Goal: Task Accomplishment & Management: Complete application form

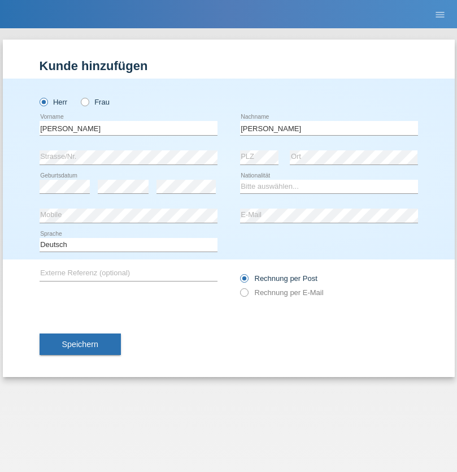
type input "Mohamed"
select select "SY"
select select "C"
select select "21"
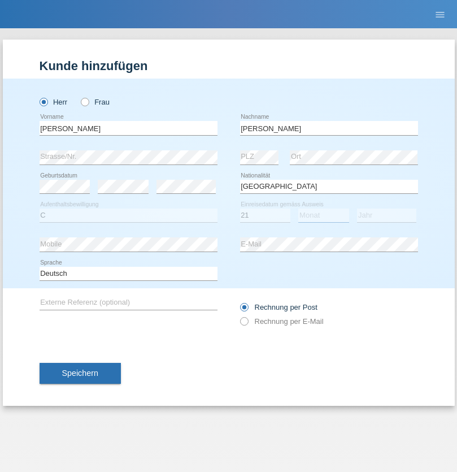
select select "12"
select select "2013"
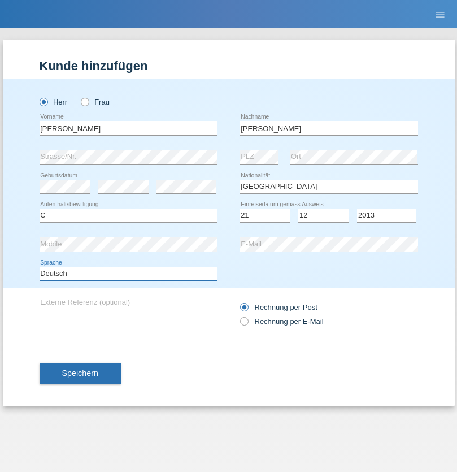
select select "en"
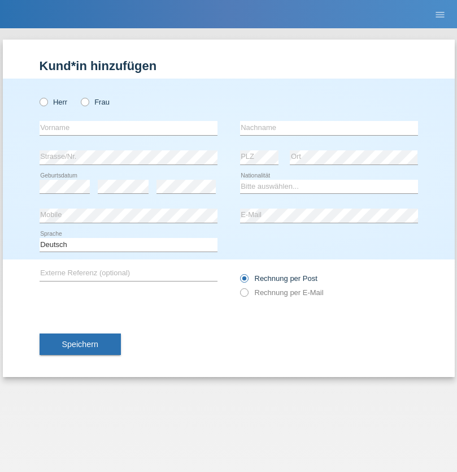
radio input "true"
click at [128, 128] on input "text" at bounding box center [129, 128] width 178 height 14
type input "David"
click at [329, 128] on input "text" at bounding box center [329, 128] width 178 height 14
type input "Senn"
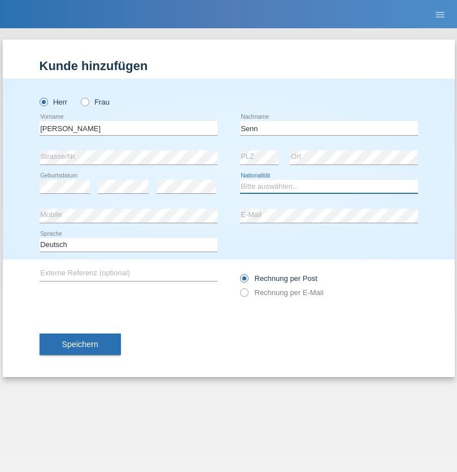
select select "CH"
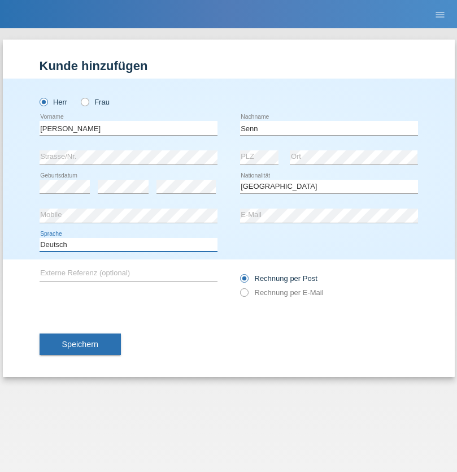
select select "en"
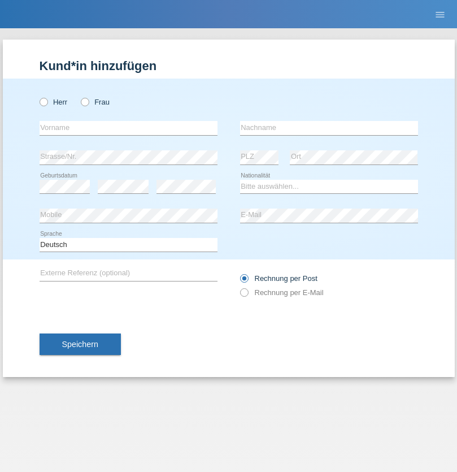
radio input "true"
click at [128, 128] on input "text" at bounding box center [129, 128] width 178 height 14
type input "firat"
click at [329, 128] on input "text" at bounding box center [329, 128] width 178 height 14
type input "kara"
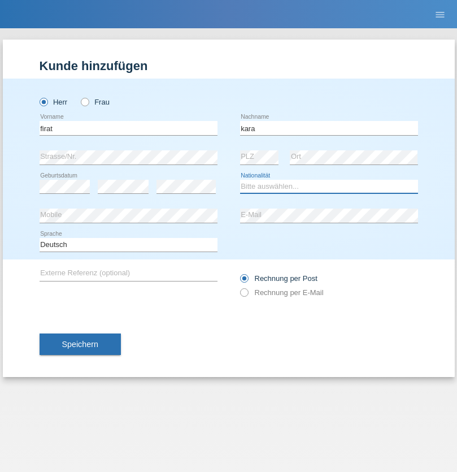
select select "CH"
radio input "true"
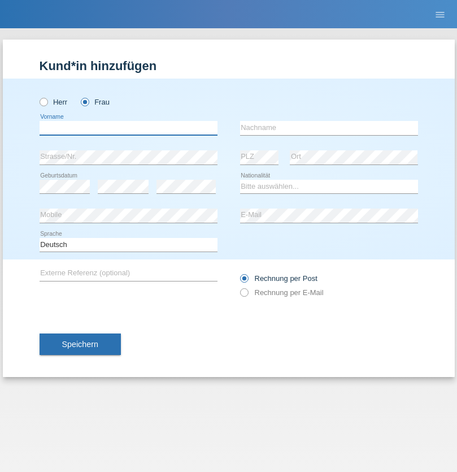
click at [128, 128] on input "text" at bounding box center [129, 128] width 178 height 14
type input "Rihanna"
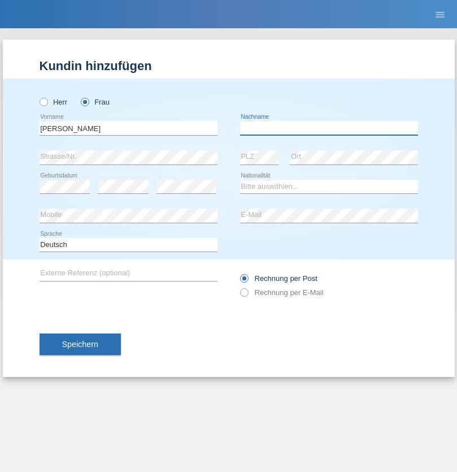
click at [329, 128] on input "text" at bounding box center [329, 128] width 178 height 14
type input "Dössegger"
select select "CH"
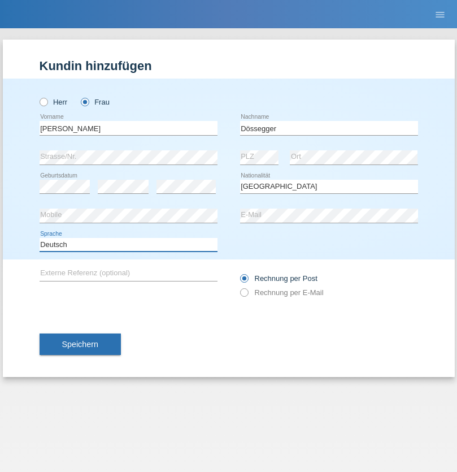
select select "en"
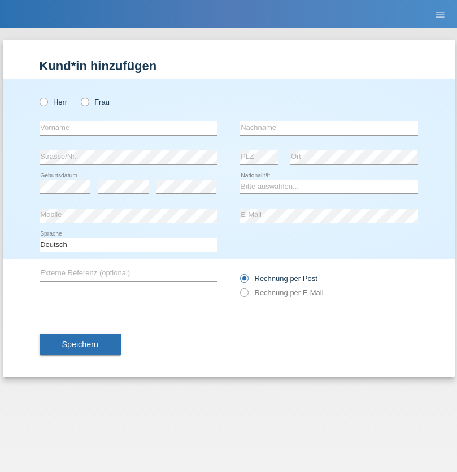
radio input "true"
click at [128, 128] on input "text" at bounding box center [129, 128] width 178 height 14
type input "Senije"
click at [329, 128] on input "text" at bounding box center [329, 128] width 178 height 14
type input "[DEMOGRAPHIC_DATA]"
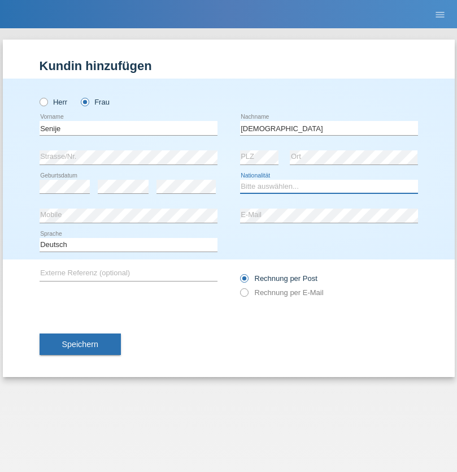
select select "CH"
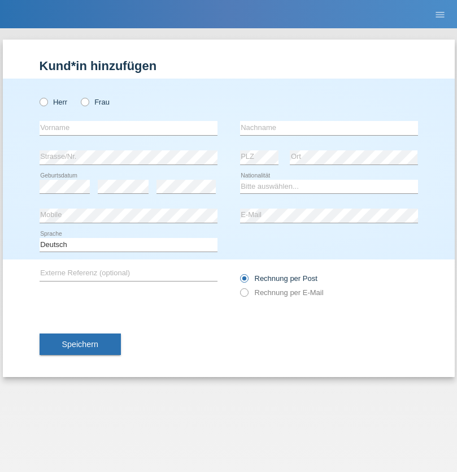
radio input "true"
click at [128, 128] on input "text" at bounding box center [129, 128] width 178 height 14
type input "Andy"
click at [329, 128] on input "text" at bounding box center [329, 128] width 178 height 14
type input "Priestley"
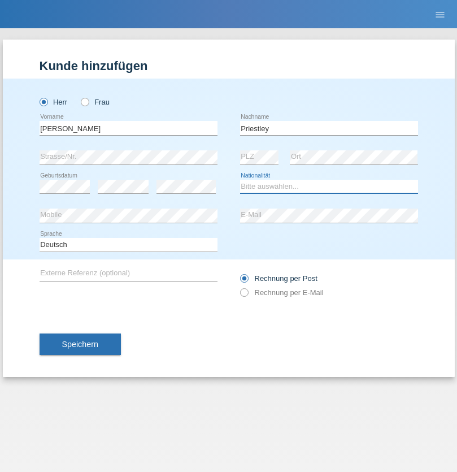
select select "CH"
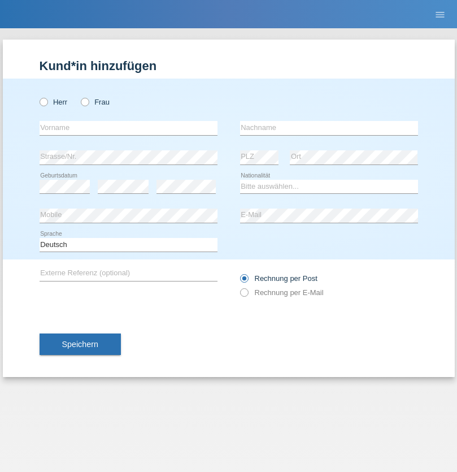
radio input "true"
click at [128, 128] on input "text" at bounding box center [129, 128] width 178 height 14
type input "Francesco"
click at [329, 128] on input "text" at bounding box center [329, 128] width 178 height 14
type input "Fortugno"
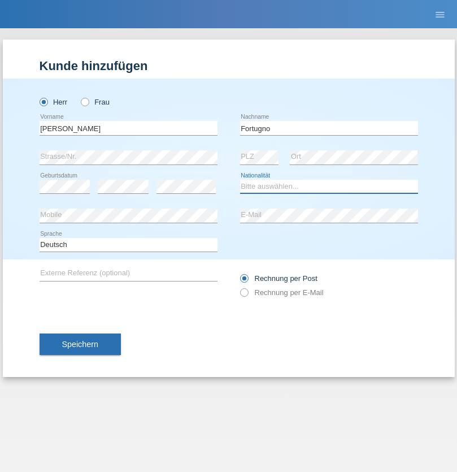
select select "IT"
select select "C"
select select "09"
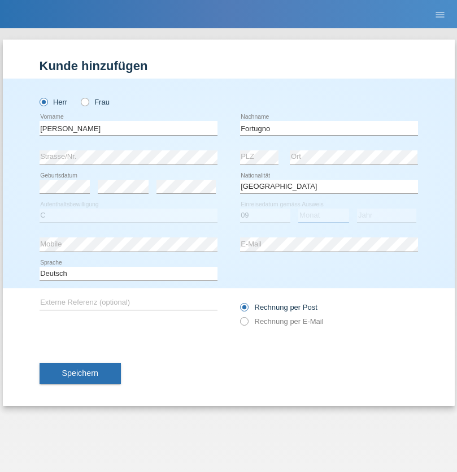
select select "08"
select select "2006"
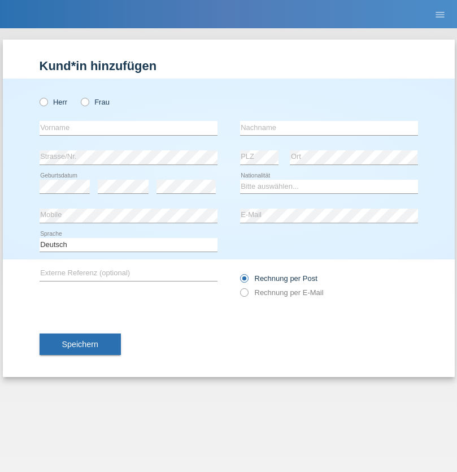
radio input "true"
click at [128, 128] on input "text" at bounding box center [129, 128] width 178 height 14
type input "Farkash"
click at [329, 128] on input "text" at bounding box center [329, 128] width 178 height 14
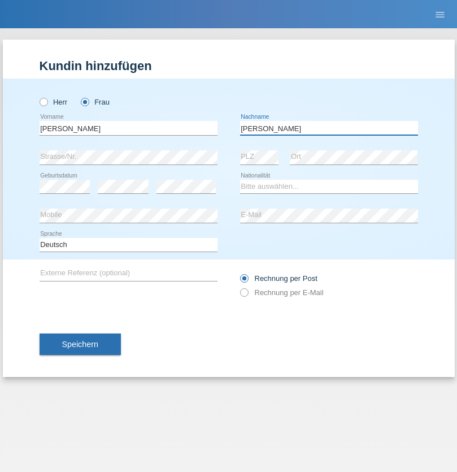
type input "Yolana"
select select "UA"
select select "C"
select select "23"
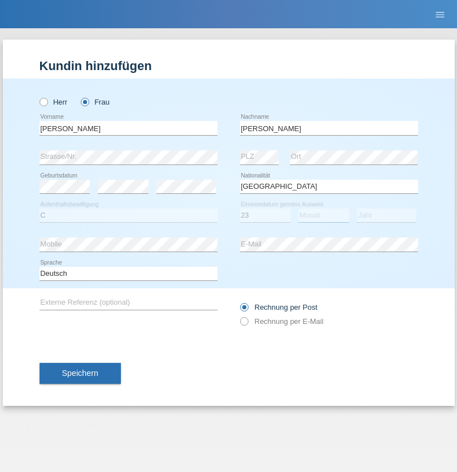
select select "10"
select select "2021"
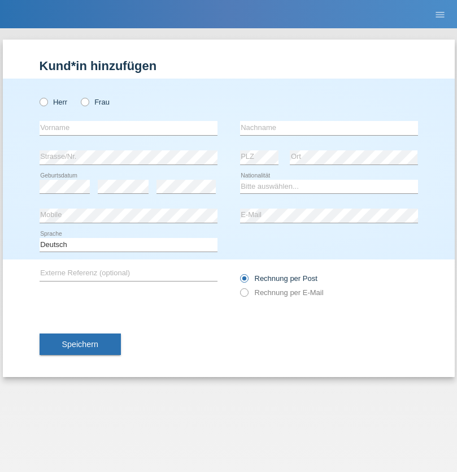
radio input "true"
click at [128, 128] on input "text" at bounding box center [129, 128] width 178 height 14
type input "Nuria"
click at [329, 128] on input "text" at bounding box center [329, 128] width 178 height 14
type input "D'Antino"
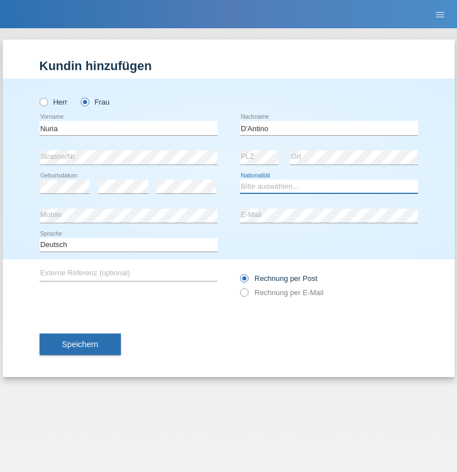
select select "CH"
